Goal: Navigation & Orientation: Find specific page/section

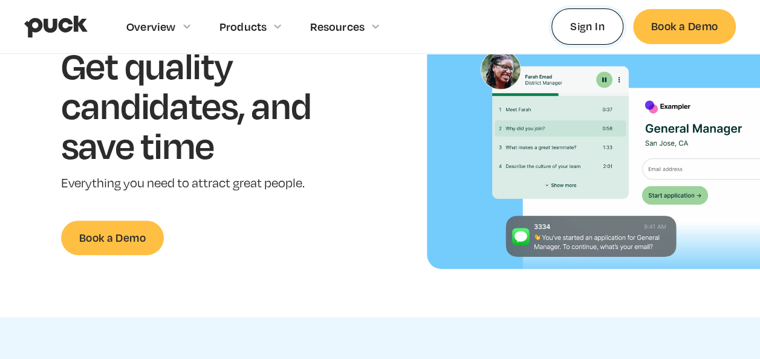
click at [596, 28] on link "Sign In" at bounding box center [587, 26] width 72 height 36
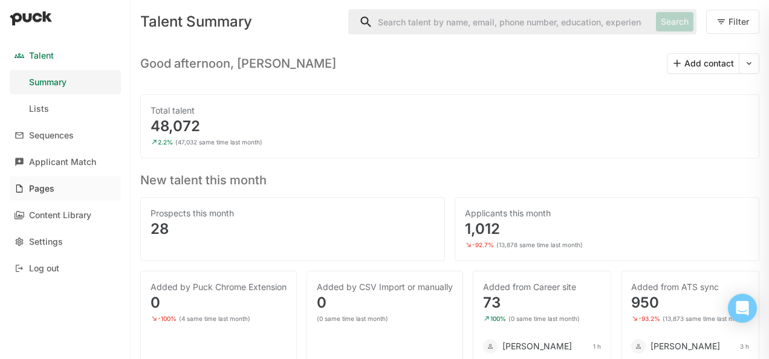
click at [44, 191] on div "Pages" at bounding box center [41, 189] width 25 height 10
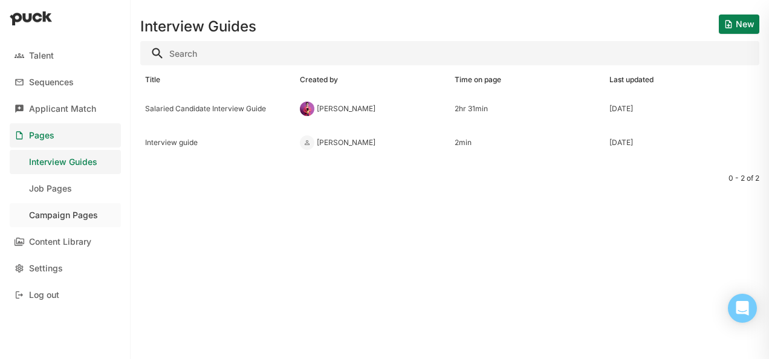
click at [60, 214] on div "Campaign Pages" at bounding box center [63, 215] width 69 height 10
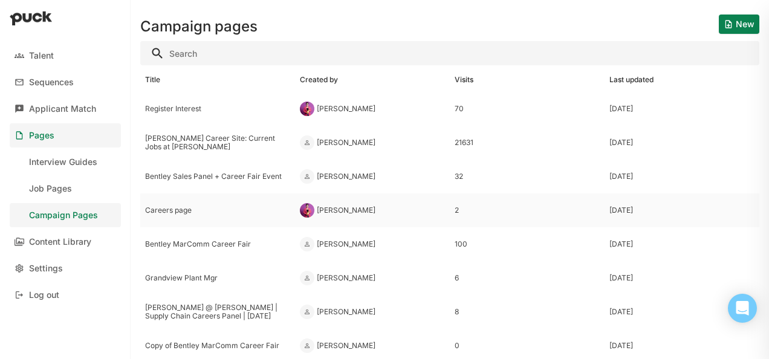
scroll to position [68, 0]
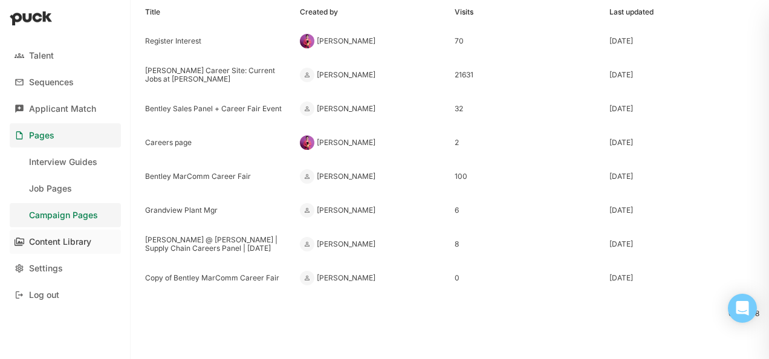
click at [52, 248] on link "Content Library" at bounding box center [65, 242] width 111 height 24
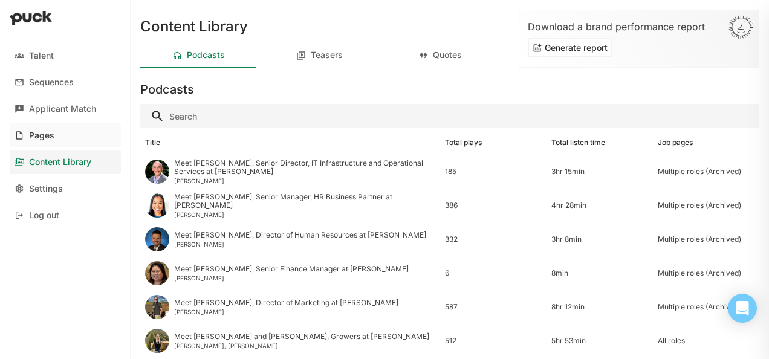
click at [36, 139] on div "Pages" at bounding box center [41, 136] width 25 height 10
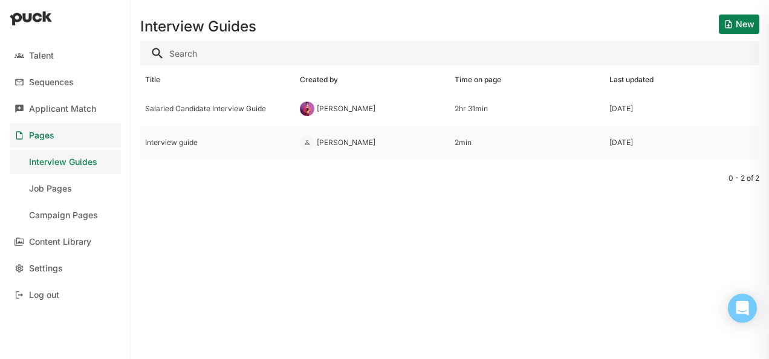
click at [183, 147] on div "Interview guide" at bounding box center [217, 143] width 155 height 34
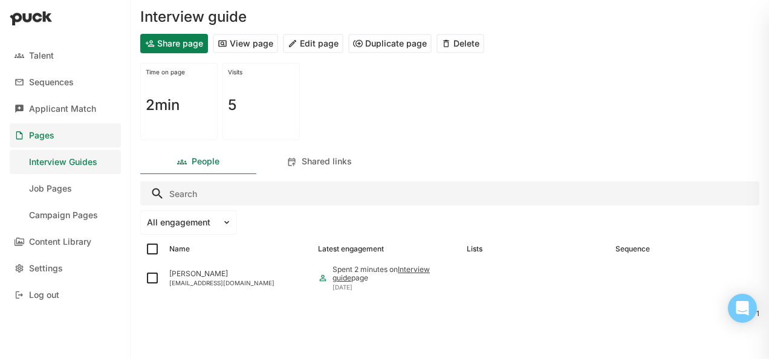
scroll to position [39, 0]
click at [421, 267] on link "Interview guide" at bounding box center [380, 274] width 97 height 18
click at [416, 266] on link "Interview guide" at bounding box center [380, 274] width 97 height 18
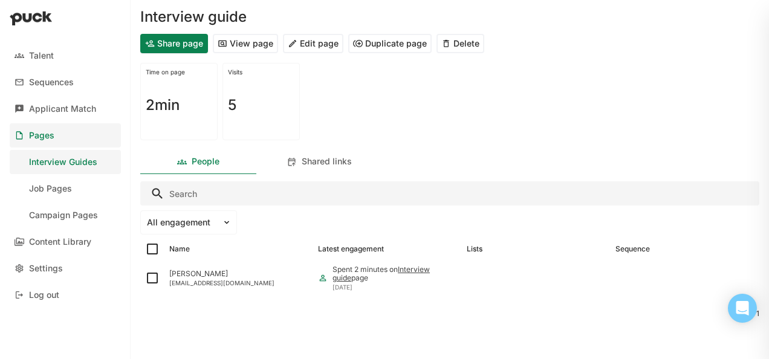
scroll to position [0, 0]
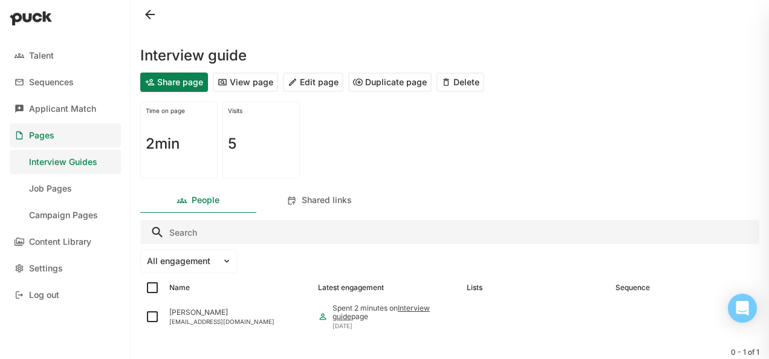
click at [248, 81] on button "View page" at bounding box center [245, 82] width 65 height 19
